Goal: Task Accomplishment & Management: Manage account settings

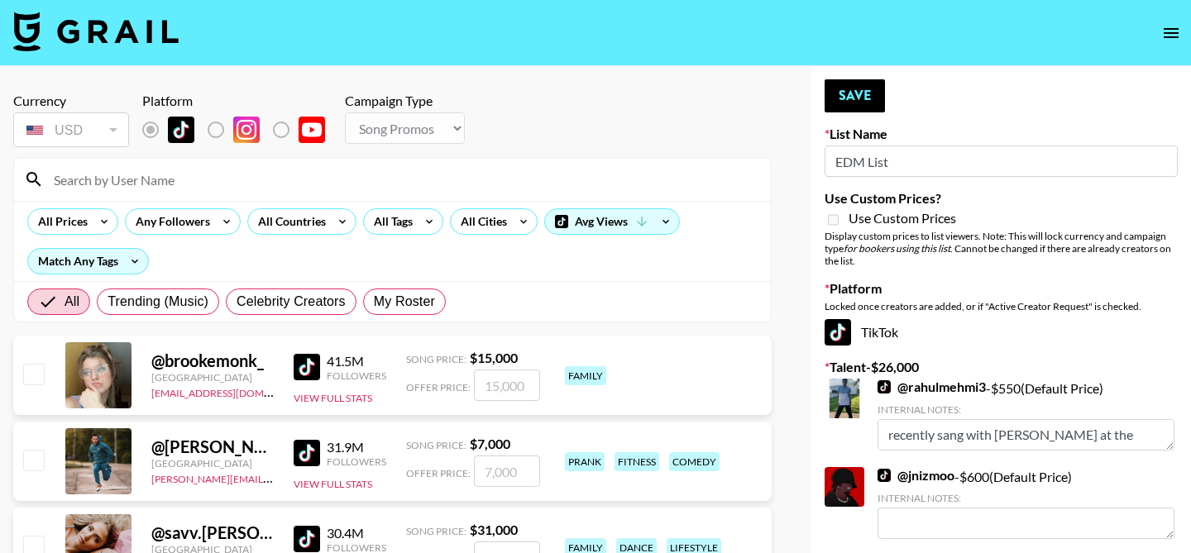
select select "Song"
drag, startPoint x: 0, startPoint y: 0, endPoint x: 413, endPoint y: 307, distance: 514.9
click at [413, 307] on span "My Roster" at bounding box center [404, 302] width 61 height 20
click at [374, 302] on input "My Roster" at bounding box center [374, 302] width 0 height 0
radio input "true"
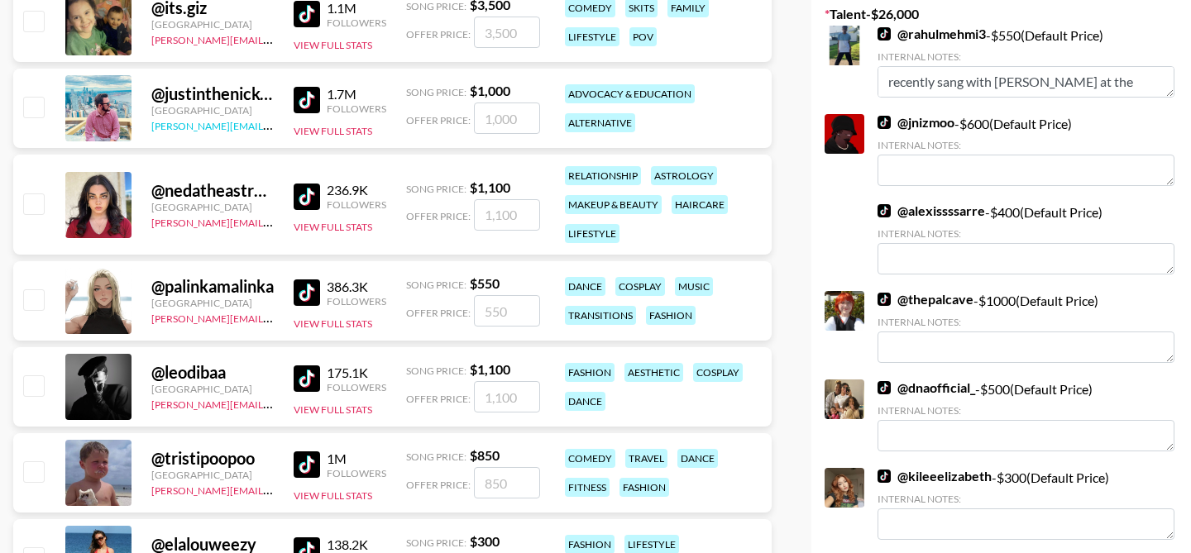
scroll to position [356, 0]
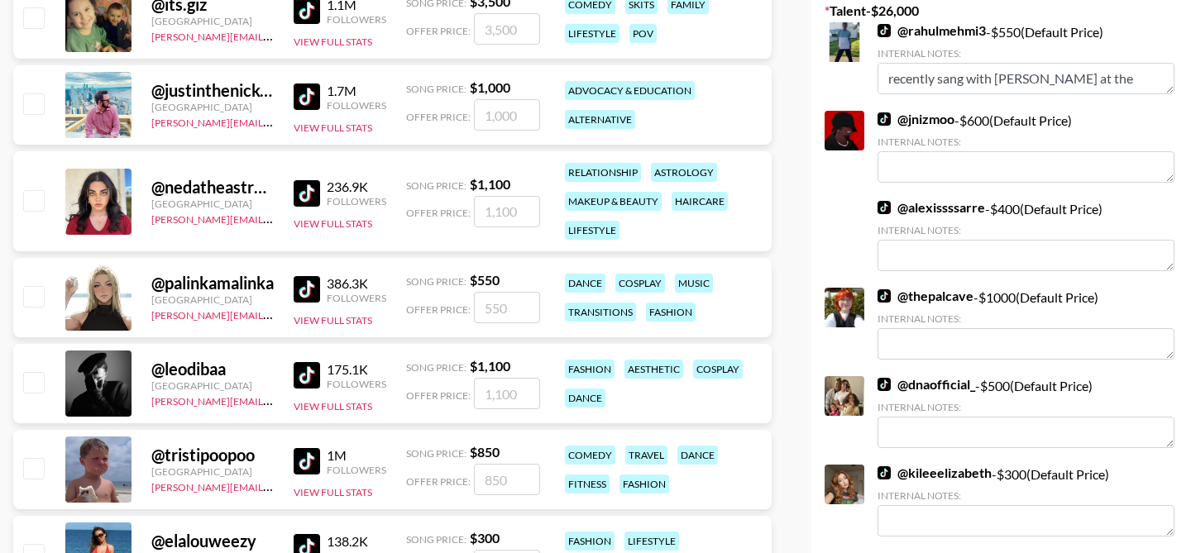
click at [31, 300] on input "checkbox" at bounding box center [33, 296] width 20 height 20
checkbox input "true"
type input "550"
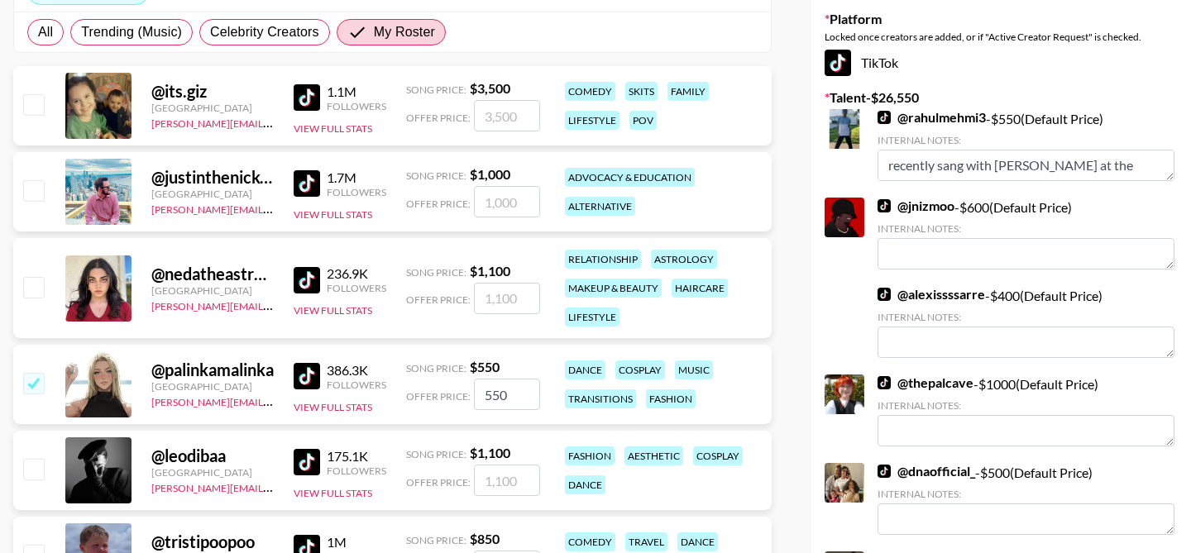
scroll to position [269, 0]
click at [34, 112] on input "checkbox" at bounding box center [33, 105] width 20 height 20
checkbox input "true"
type input "3500"
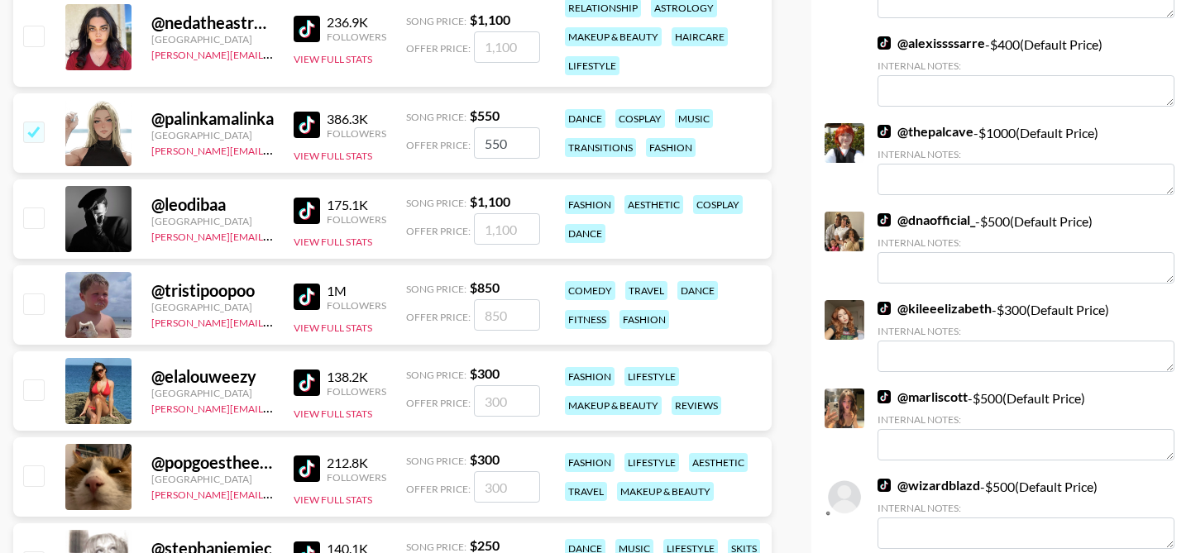
scroll to position [532, 0]
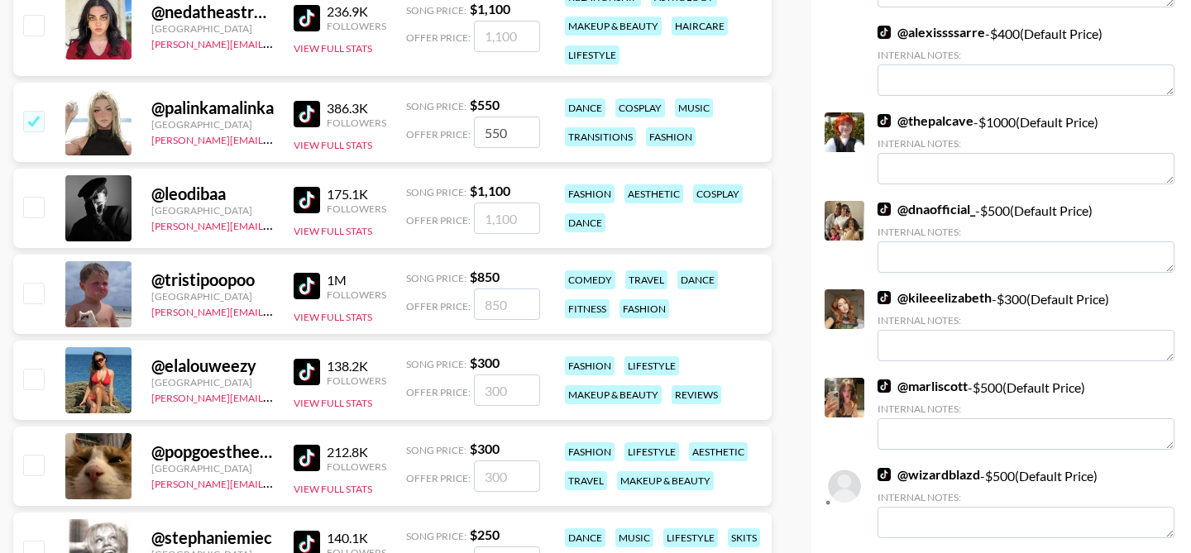
click at [32, 199] on input "checkbox" at bounding box center [33, 207] width 20 height 20
checkbox input "true"
type input "1100"
click at [30, 299] on input "checkbox" at bounding box center [33, 293] width 20 height 20
checkbox input "true"
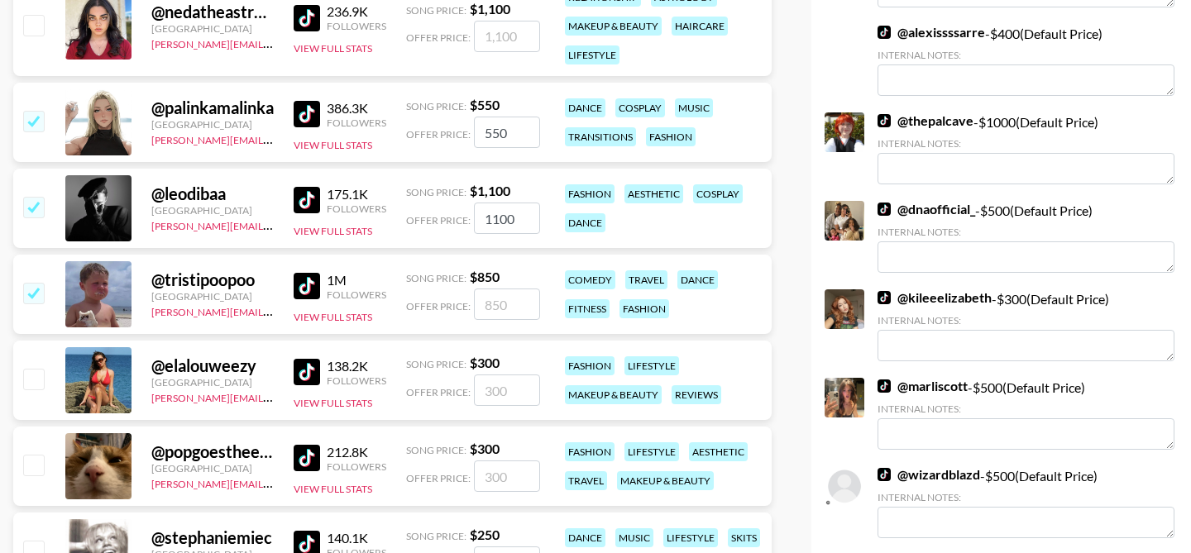
type input "850"
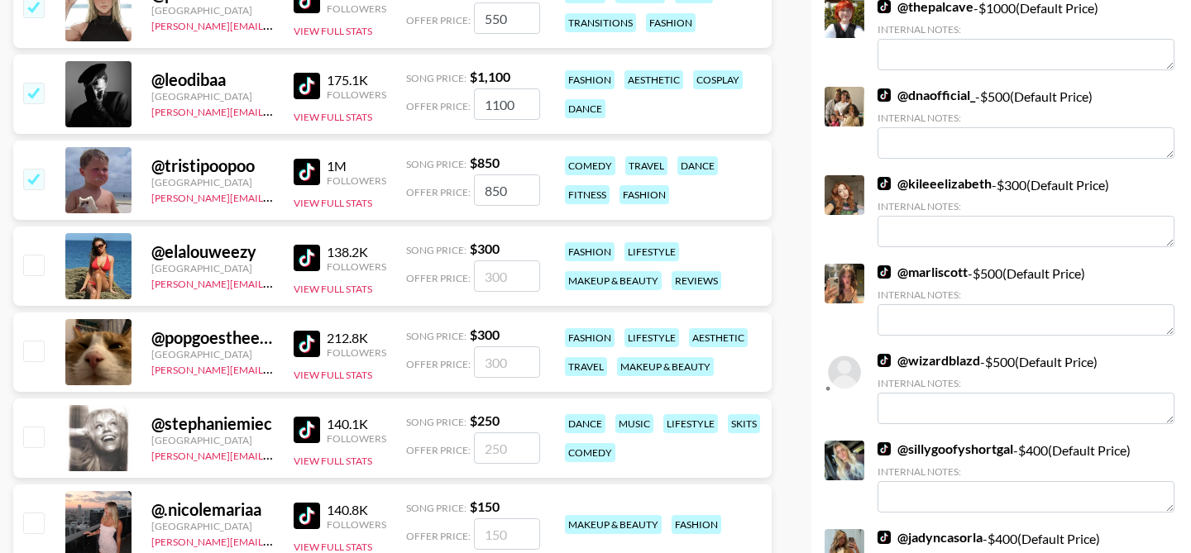
scroll to position [649, 0]
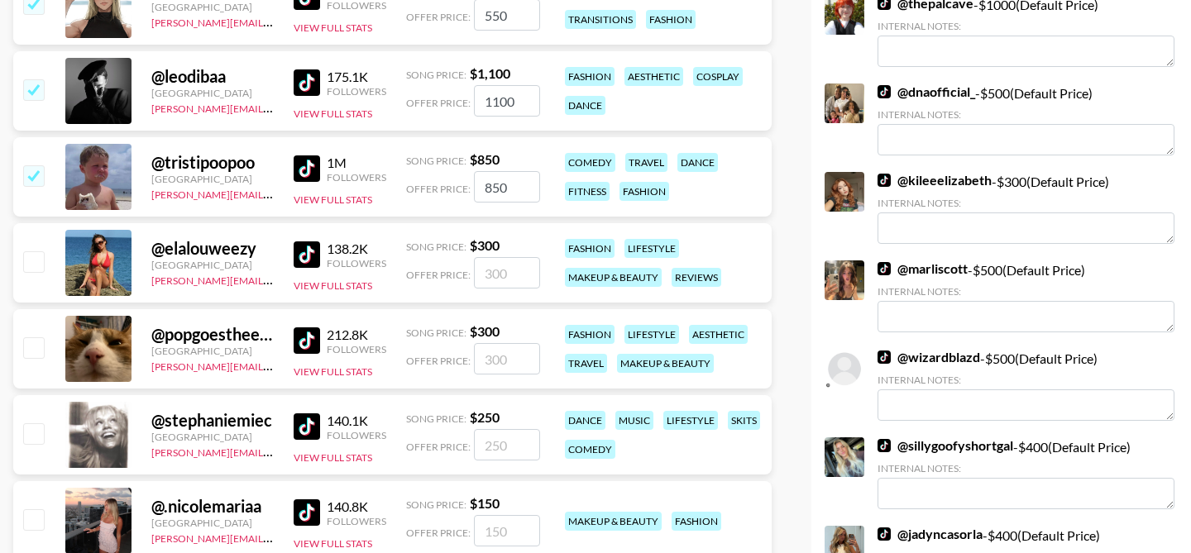
click at [34, 265] on input "checkbox" at bounding box center [33, 261] width 20 height 20
checkbox input "true"
type input "300"
click at [35, 342] on input "checkbox" at bounding box center [33, 347] width 20 height 20
checkbox input "true"
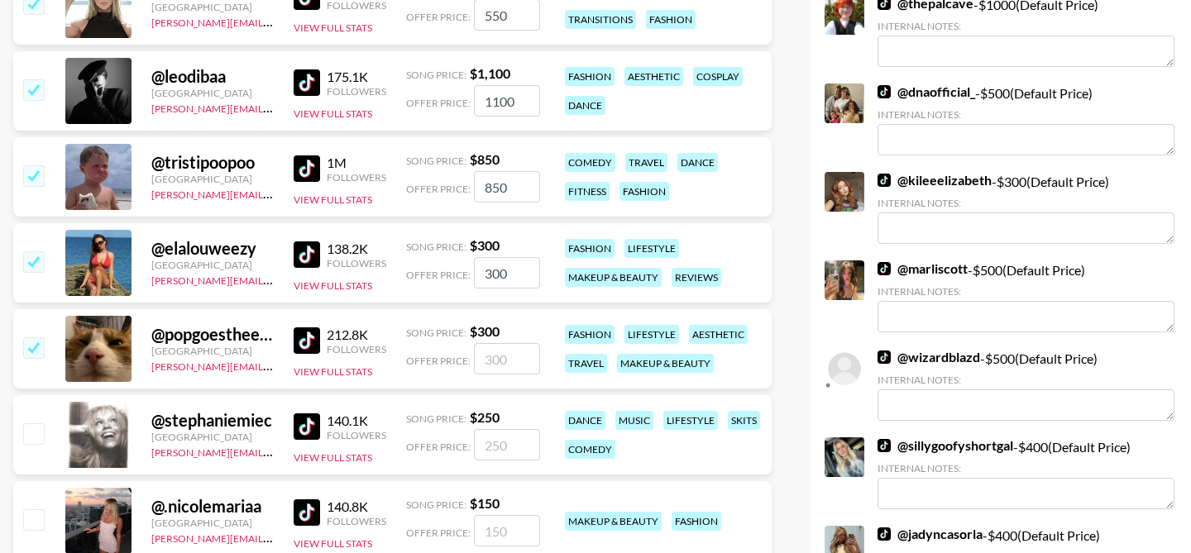
type input "300"
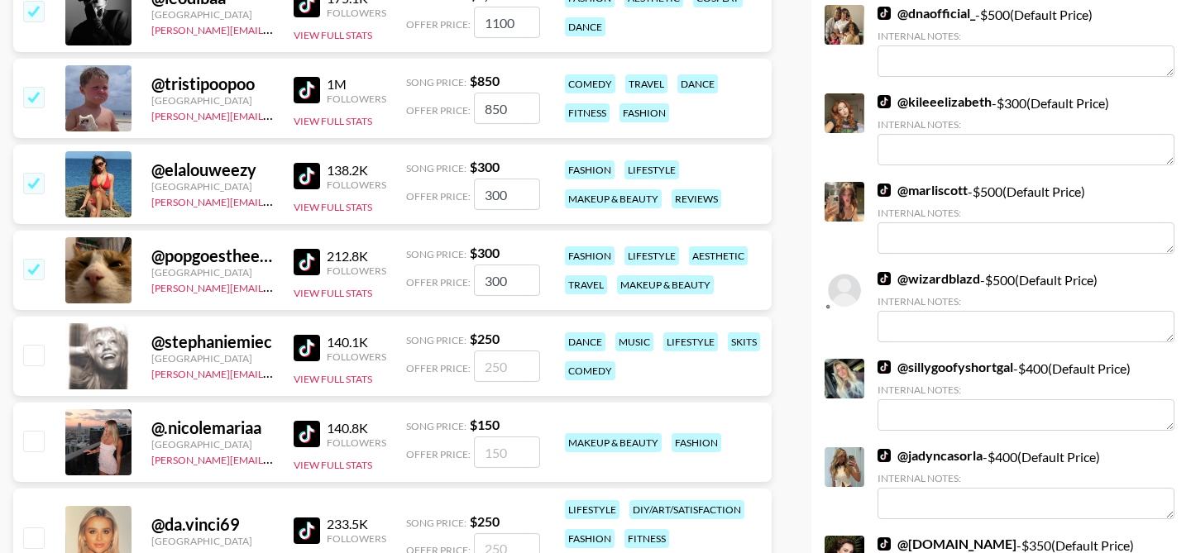
scroll to position [729, 0]
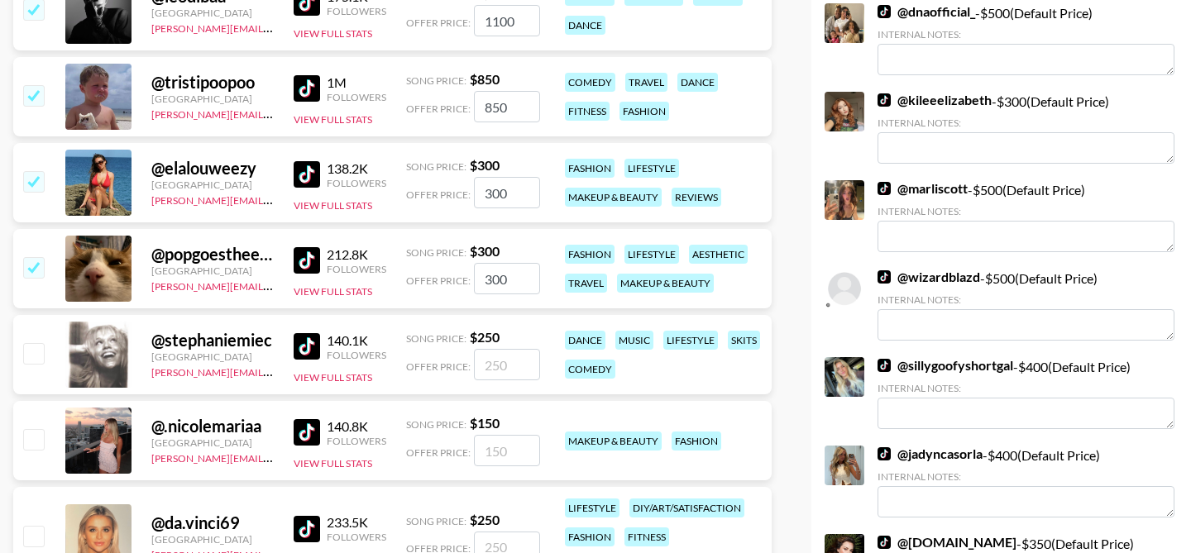
click at [35, 342] on div at bounding box center [33, 355] width 26 height 28
click at [36, 351] on input "checkbox" at bounding box center [33, 353] width 20 height 20
checkbox input "true"
type input "250"
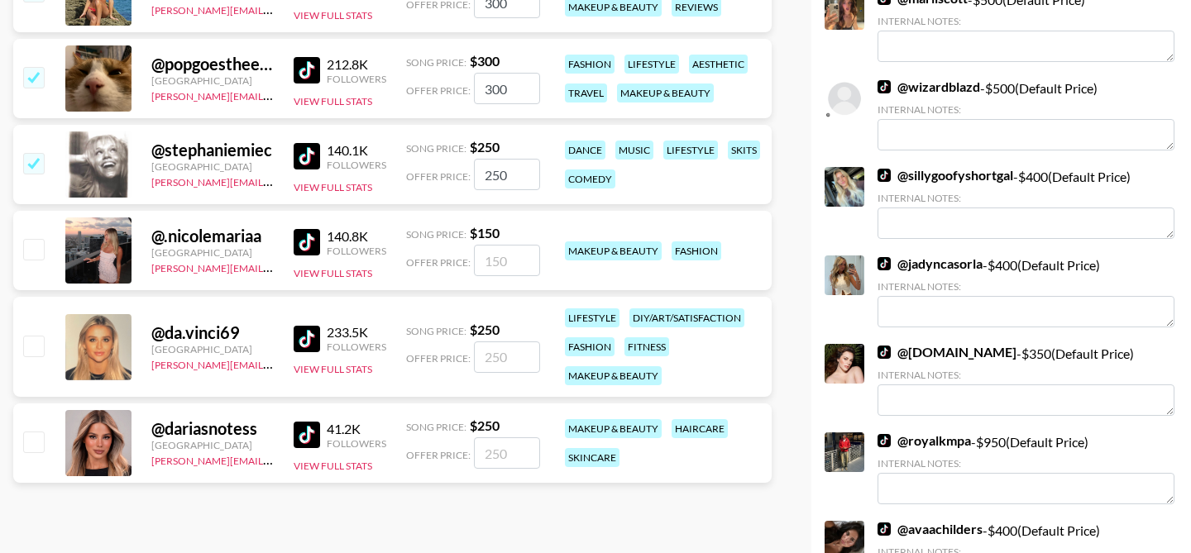
scroll to position [928, 0]
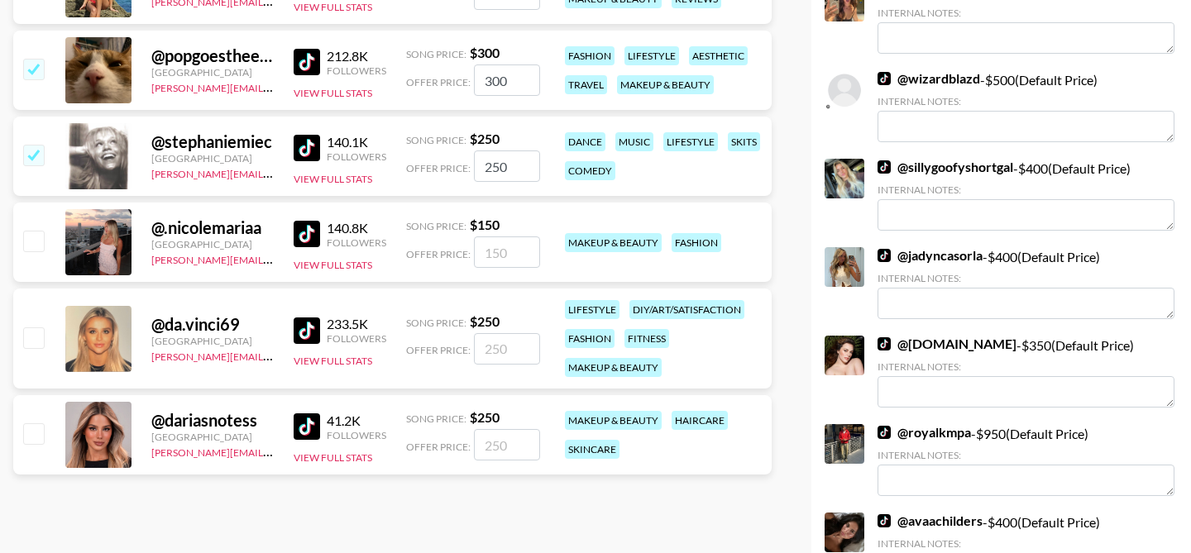
click at [35, 347] on input "checkbox" at bounding box center [33, 337] width 20 height 20
checkbox input "true"
type input "250"
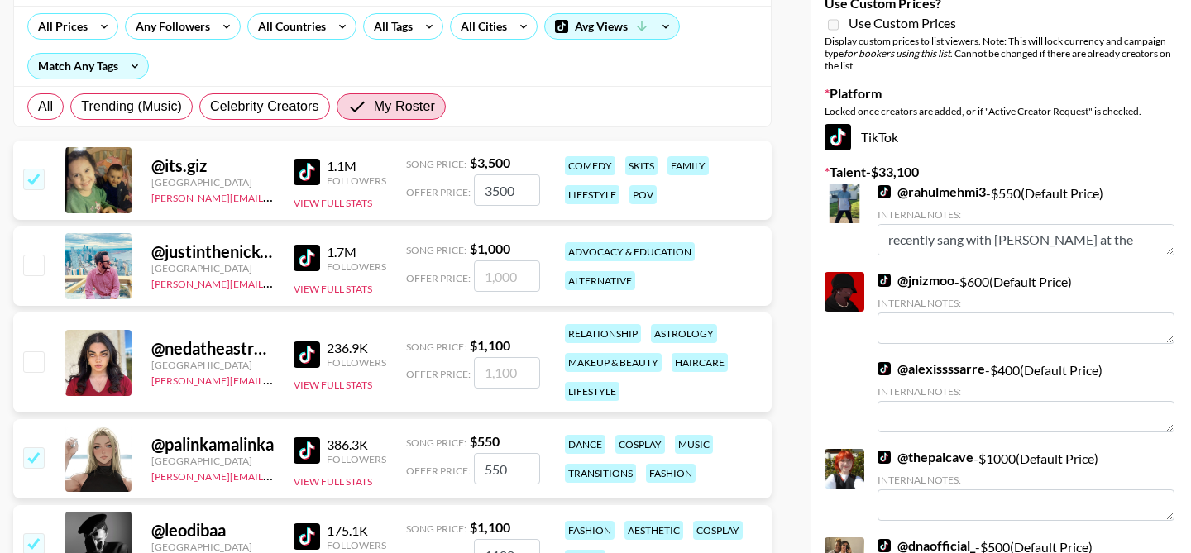
scroll to position [0, 0]
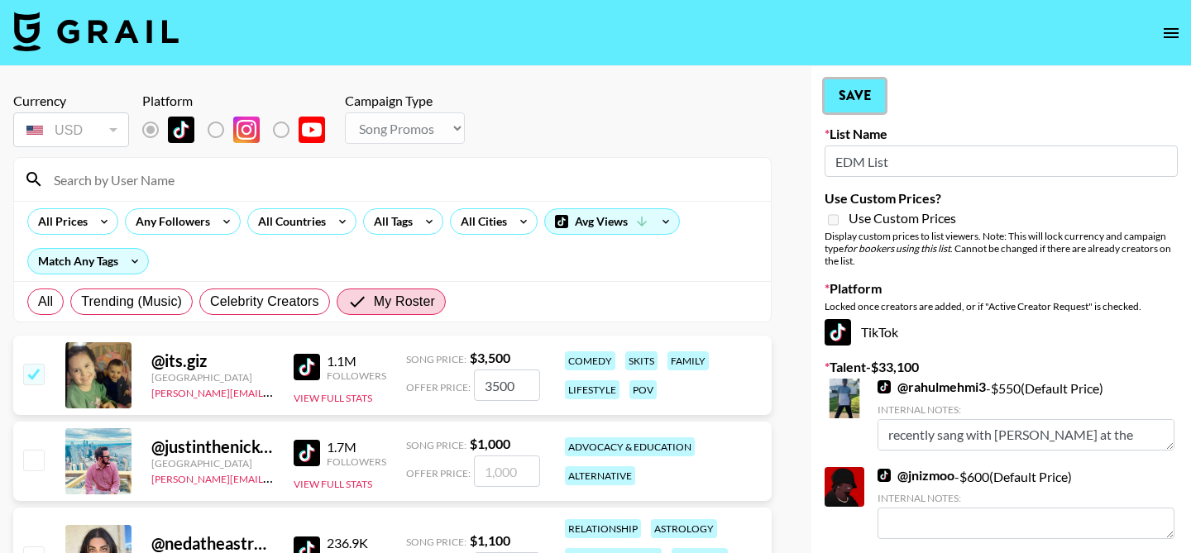
click at [852, 86] on button "Save" at bounding box center [854, 95] width 60 height 33
